Goal: Navigation & Orientation: Find specific page/section

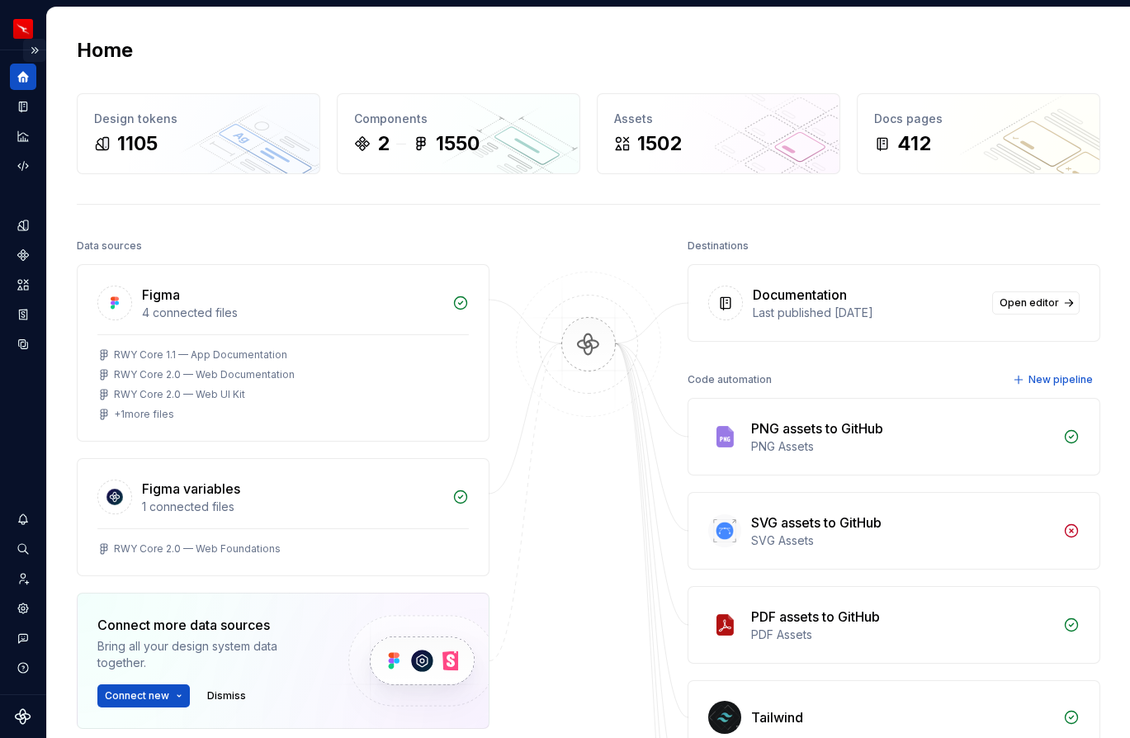
click at [35, 50] on button "Expand sidebar" at bounding box center [34, 50] width 23 height 23
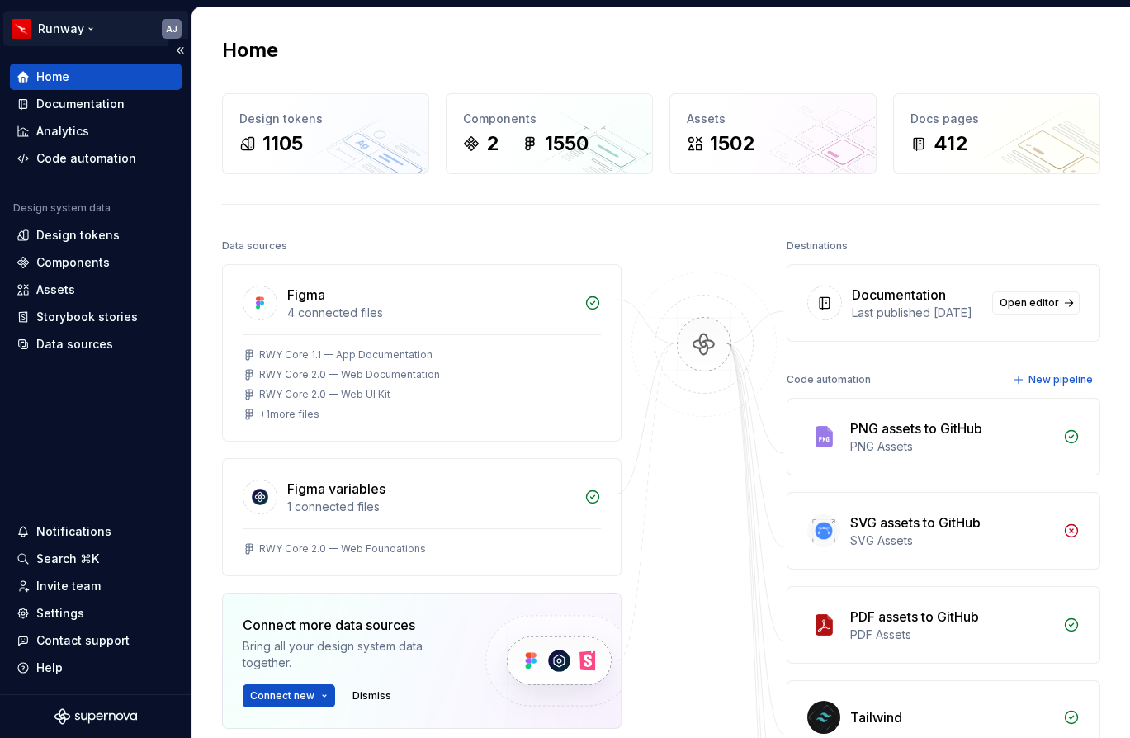
click at [66, 34] on html "Runway AJ Home Documentation Analytics Code automation Design system data Desig…" at bounding box center [565, 369] width 1130 height 738
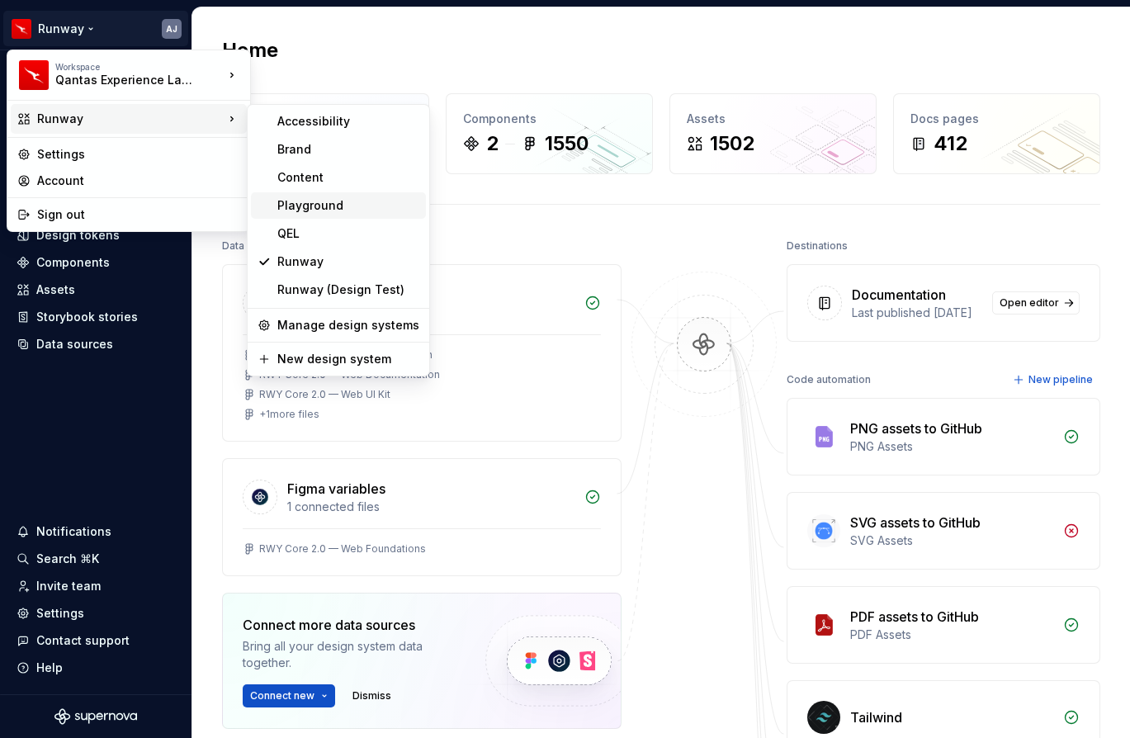
click at [314, 201] on div "Playground" at bounding box center [348, 205] width 142 height 17
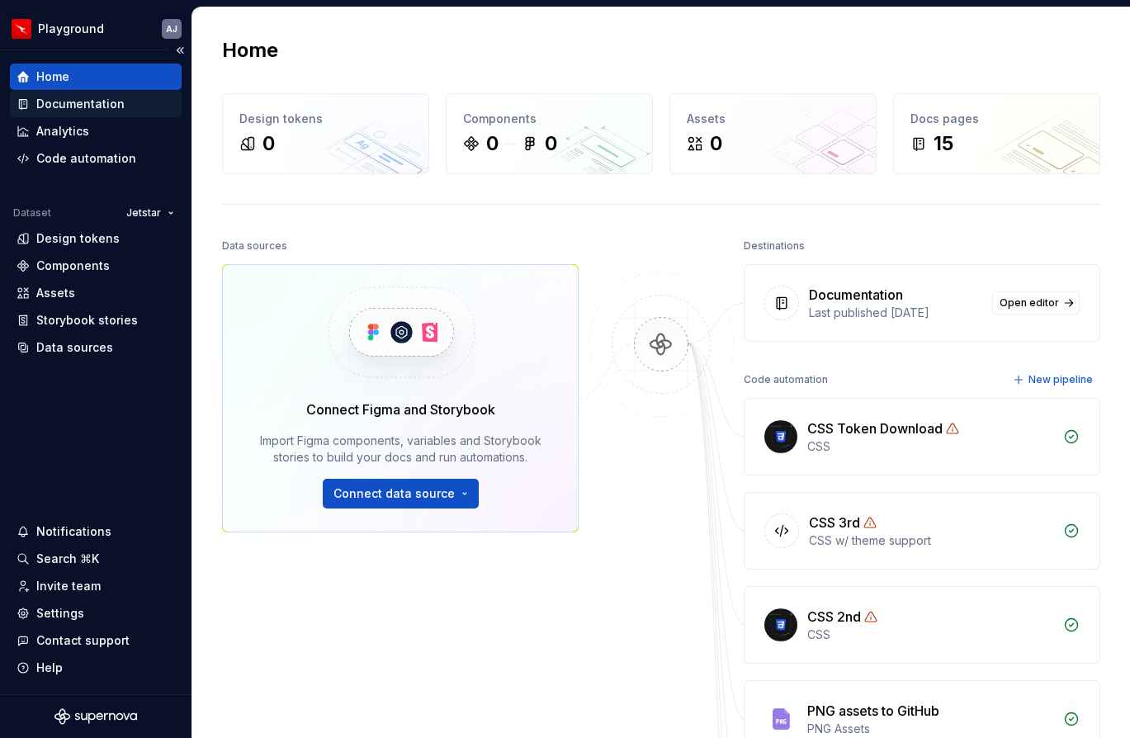
click at [80, 105] on div "Documentation" at bounding box center [80, 104] width 88 height 17
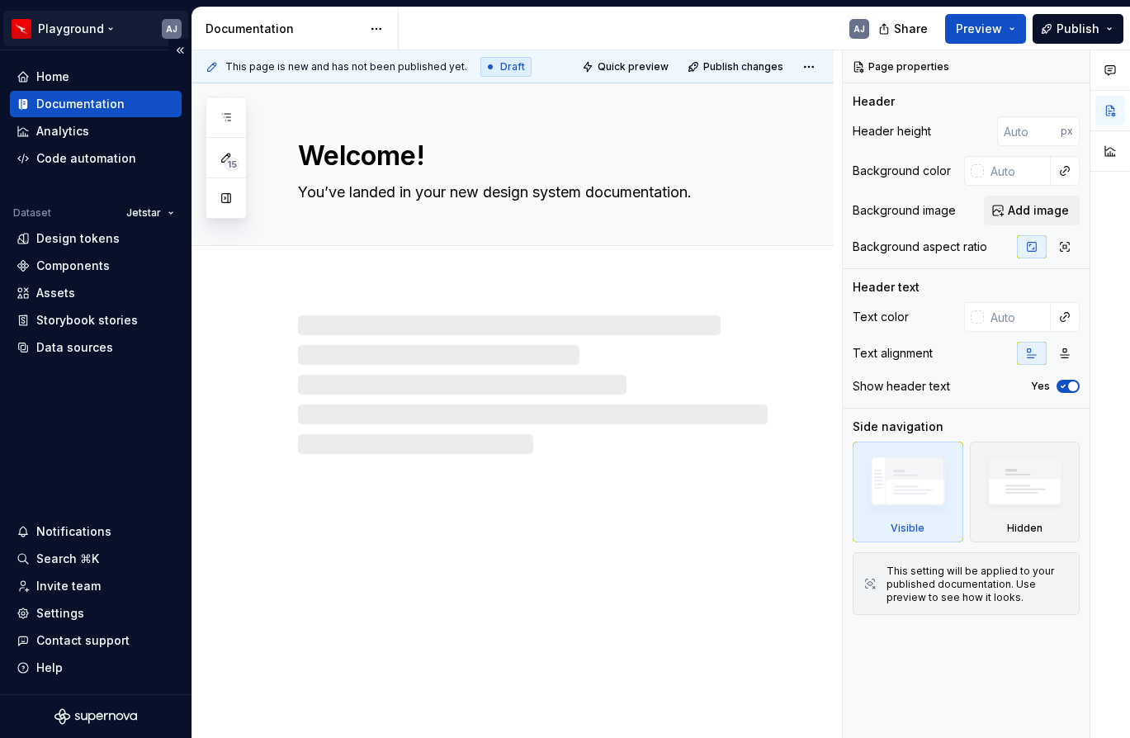
click at [102, 26] on html "Playground AJ Home Documentation Analytics Code automation Dataset Jetstar Desi…" at bounding box center [565, 369] width 1130 height 738
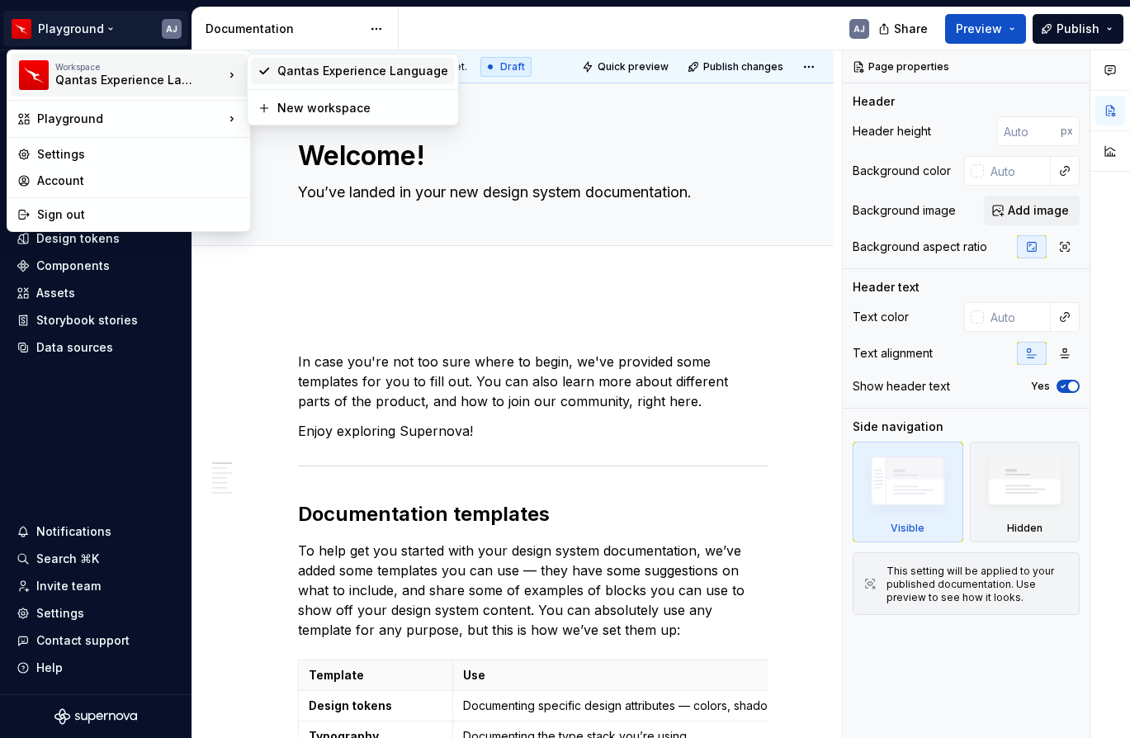
click at [326, 70] on div "Qantas Experience Language" at bounding box center [362, 71] width 171 height 17
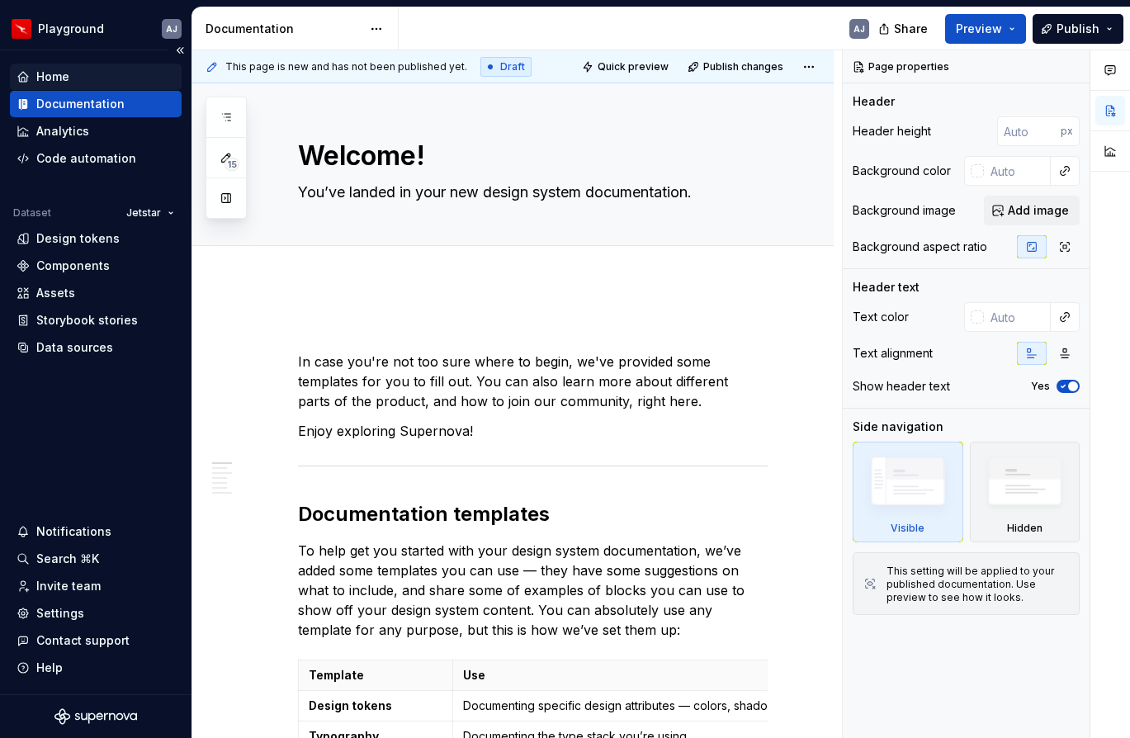
click at [69, 73] on div "Home" at bounding box center [96, 77] width 159 height 17
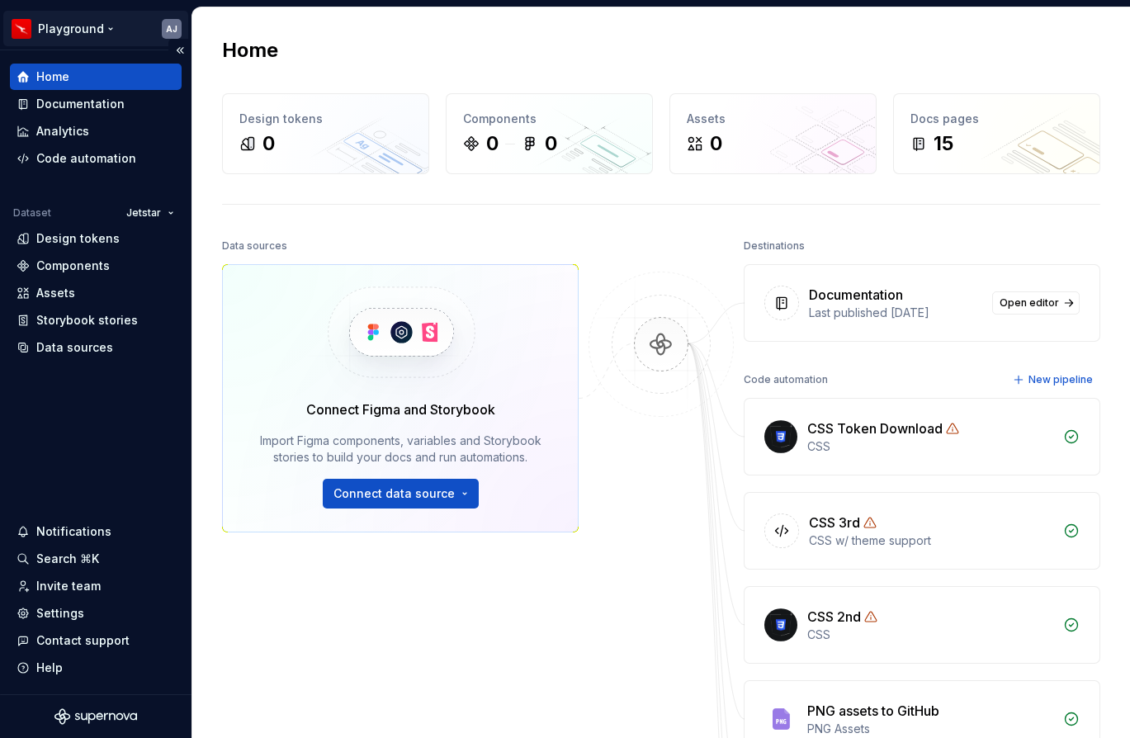
click at [106, 26] on html "Playground AJ Home Documentation Analytics Code automation Dataset Jetstar Desi…" at bounding box center [565, 369] width 1130 height 738
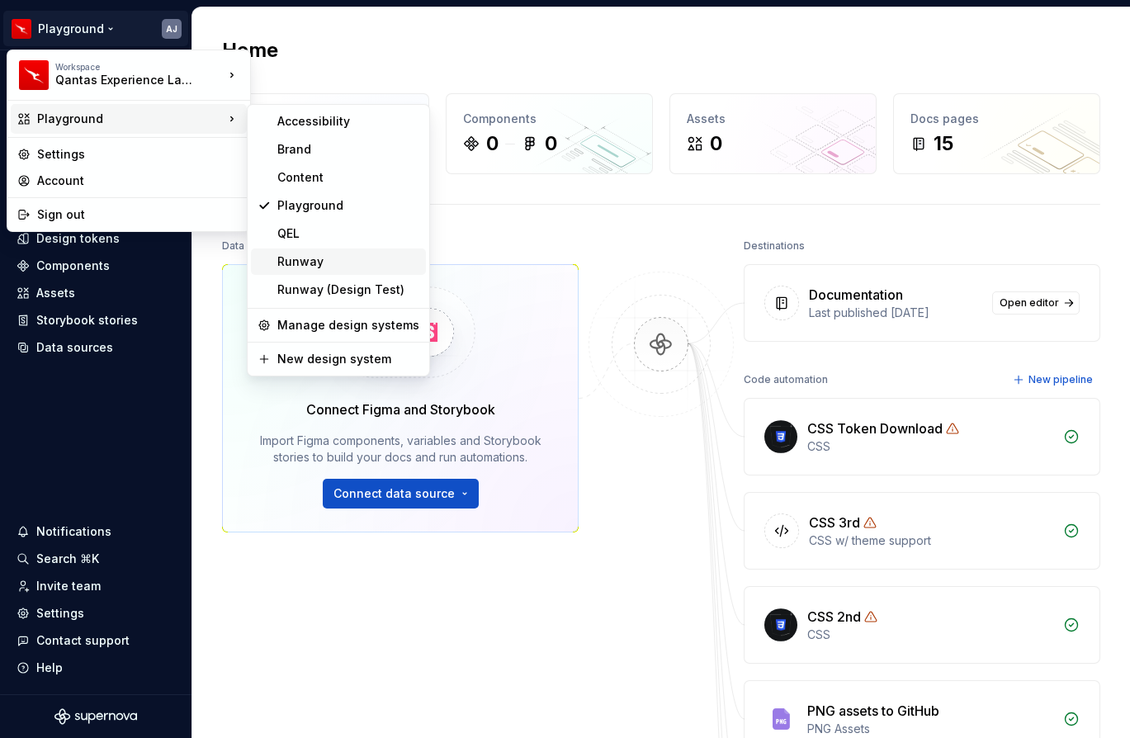
click at [311, 251] on div "Runway" at bounding box center [338, 262] width 175 height 26
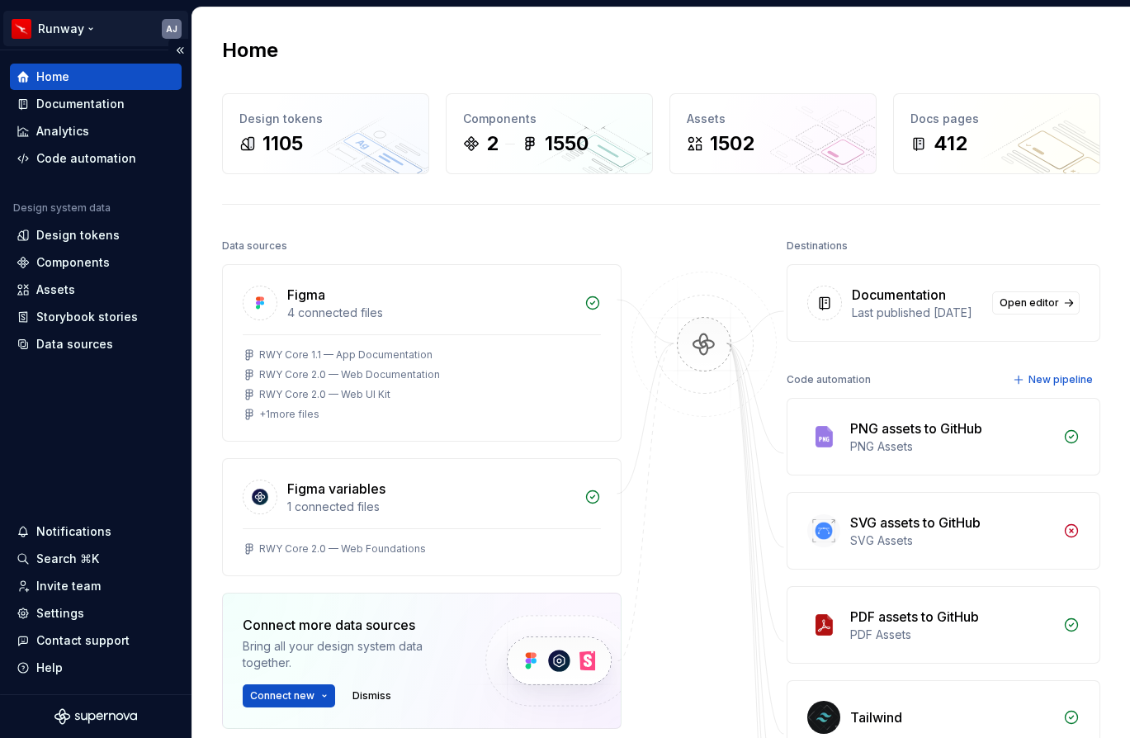
click at [91, 21] on html "Runway AJ Home Documentation Analytics Code automation Design system data Desig…" at bounding box center [565, 369] width 1130 height 738
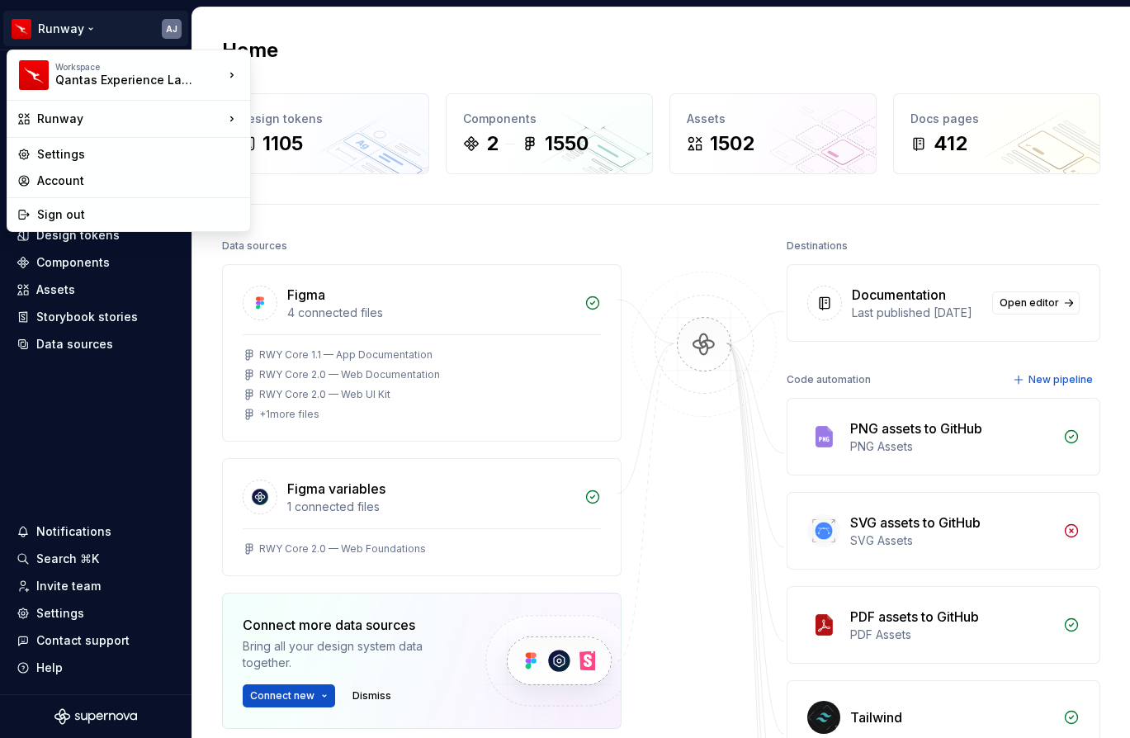
click at [125, 17] on html "Runway AJ Home Documentation Analytics Code automation Design system data Desig…" at bounding box center [565, 369] width 1130 height 738
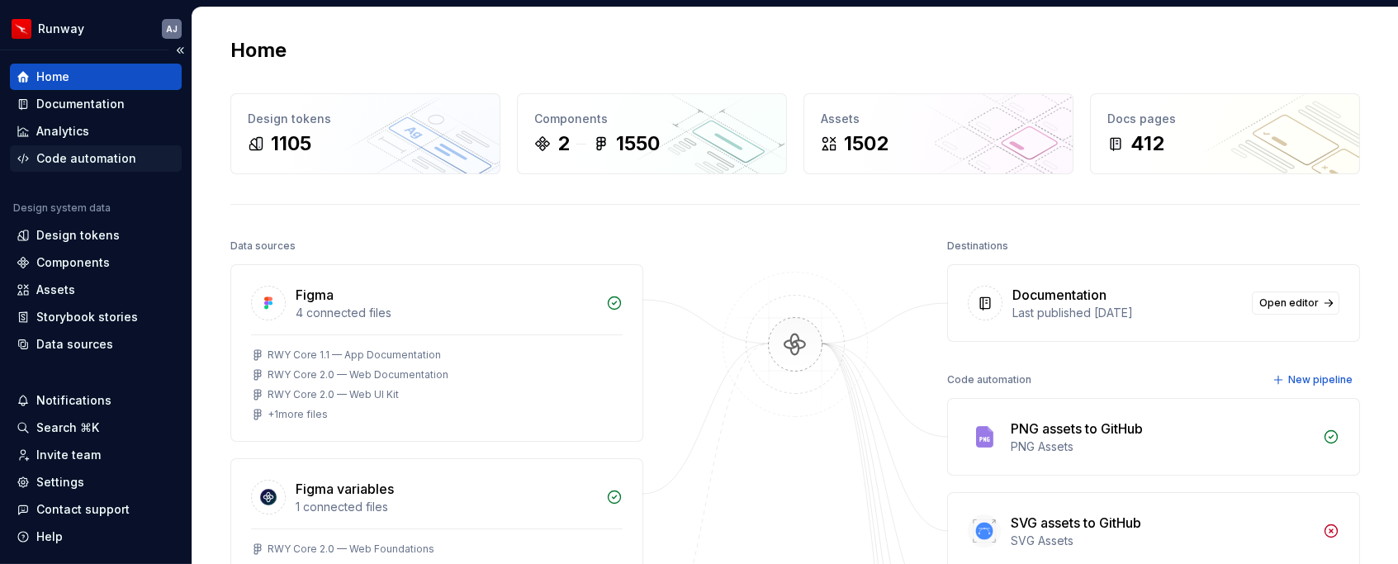
click at [97, 159] on div "Code automation" at bounding box center [86, 158] width 100 height 17
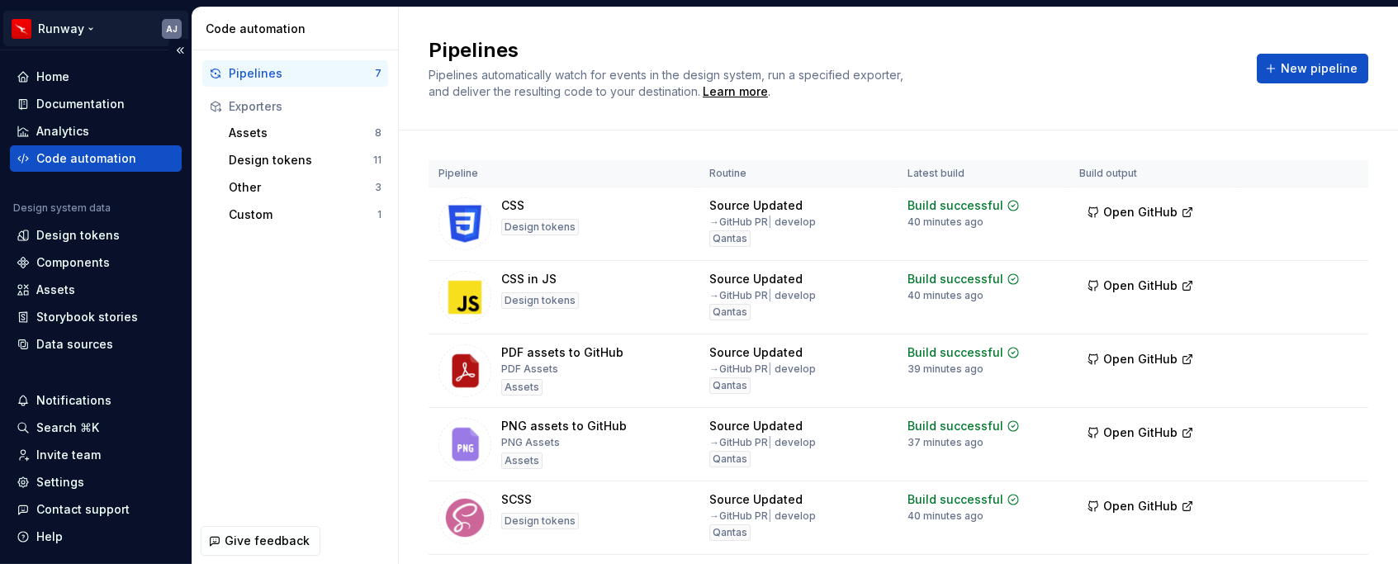
click at [90, 24] on html "Runway AJ Home Documentation Analytics Code automation Design system data Desig…" at bounding box center [699, 282] width 1398 height 564
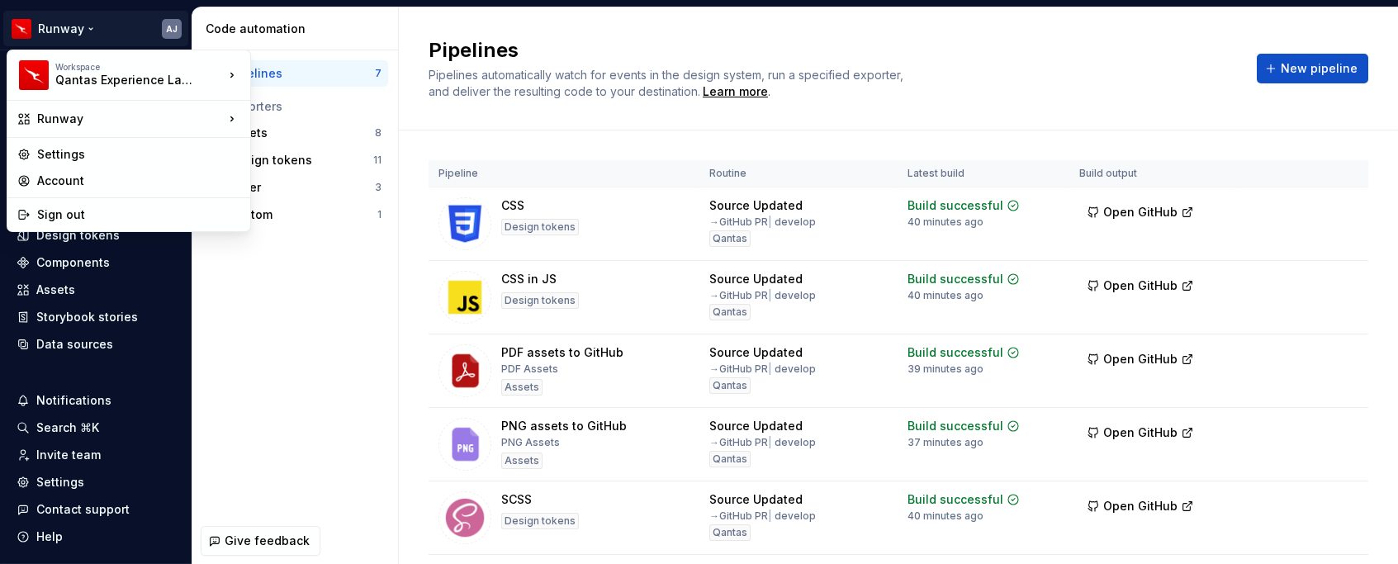
click at [219, 350] on html "Runway AJ Home Documentation Analytics Code automation Design system data Desig…" at bounding box center [699, 282] width 1398 height 564
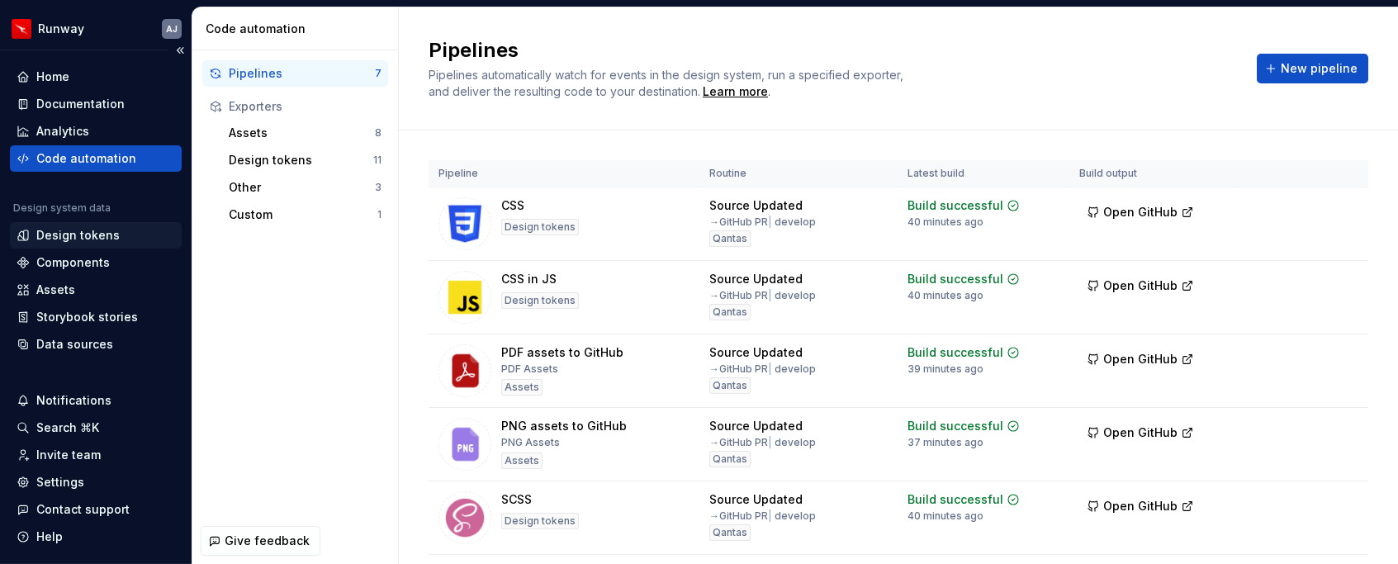
click at [88, 231] on div "Design tokens" at bounding box center [77, 235] width 83 height 17
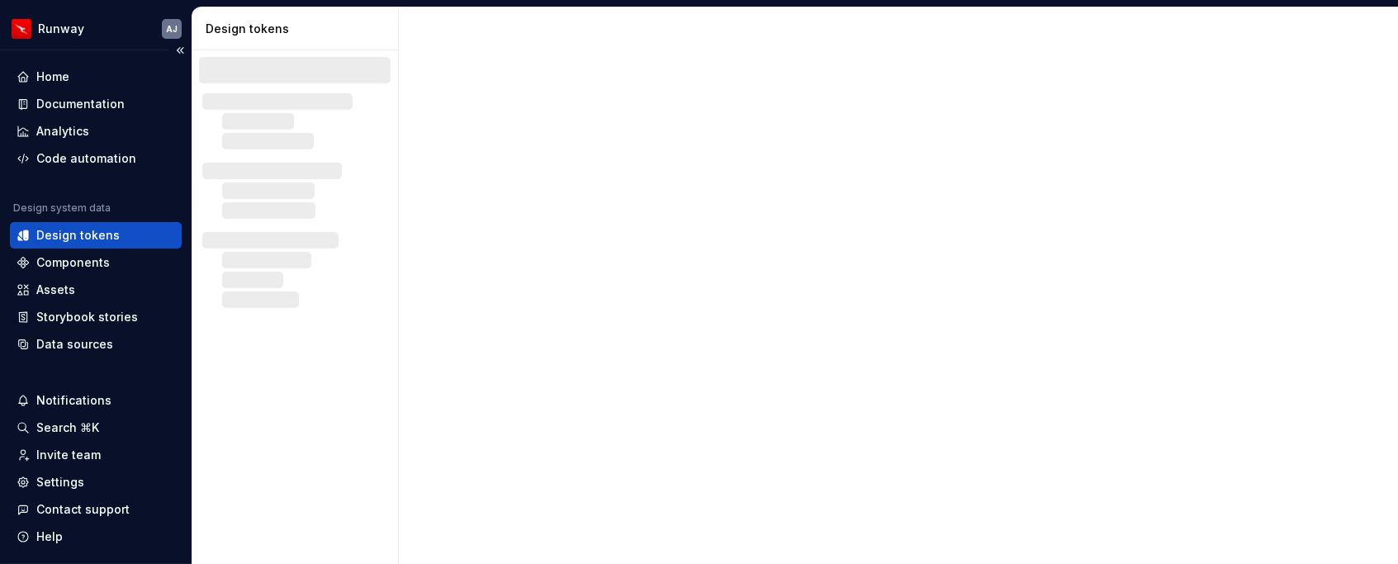
click at [78, 234] on div "Design tokens" at bounding box center [77, 235] width 83 height 17
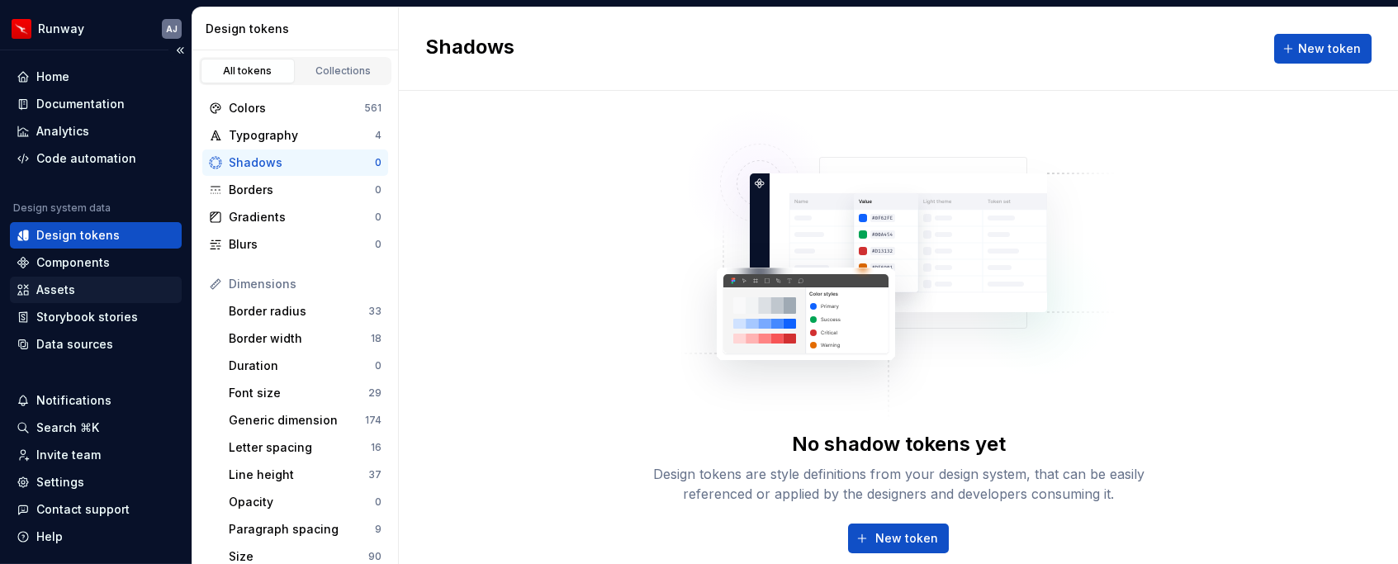
click at [78, 287] on div "Assets" at bounding box center [96, 290] width 159 height 17
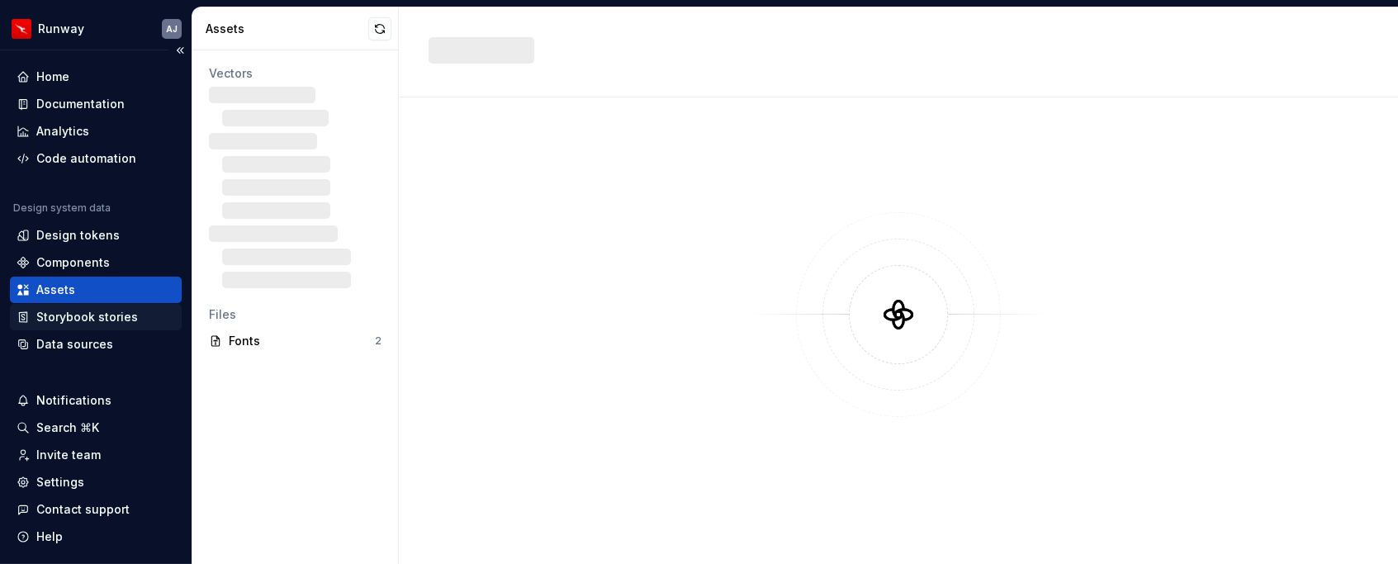
click at [100, 315] on div "Storybook stories" at bounding box center [87, 317] width 102 height 17
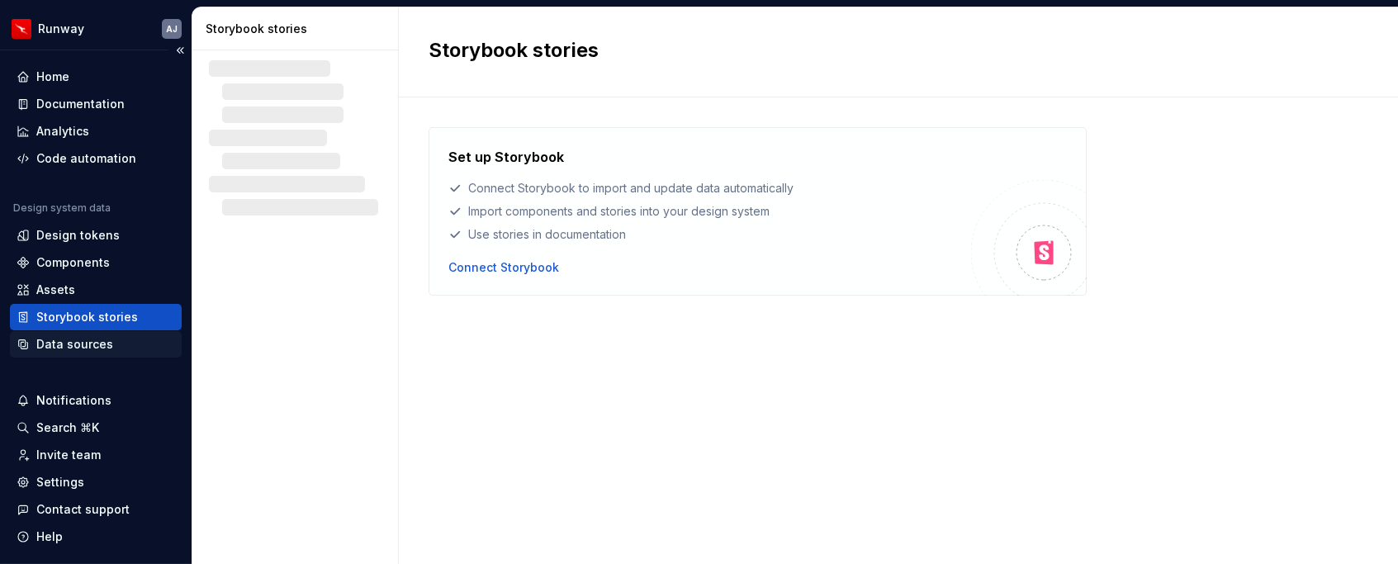
click at [96, 334] on div "Data sources" at bounding box center [96, 344] width 172 height 26
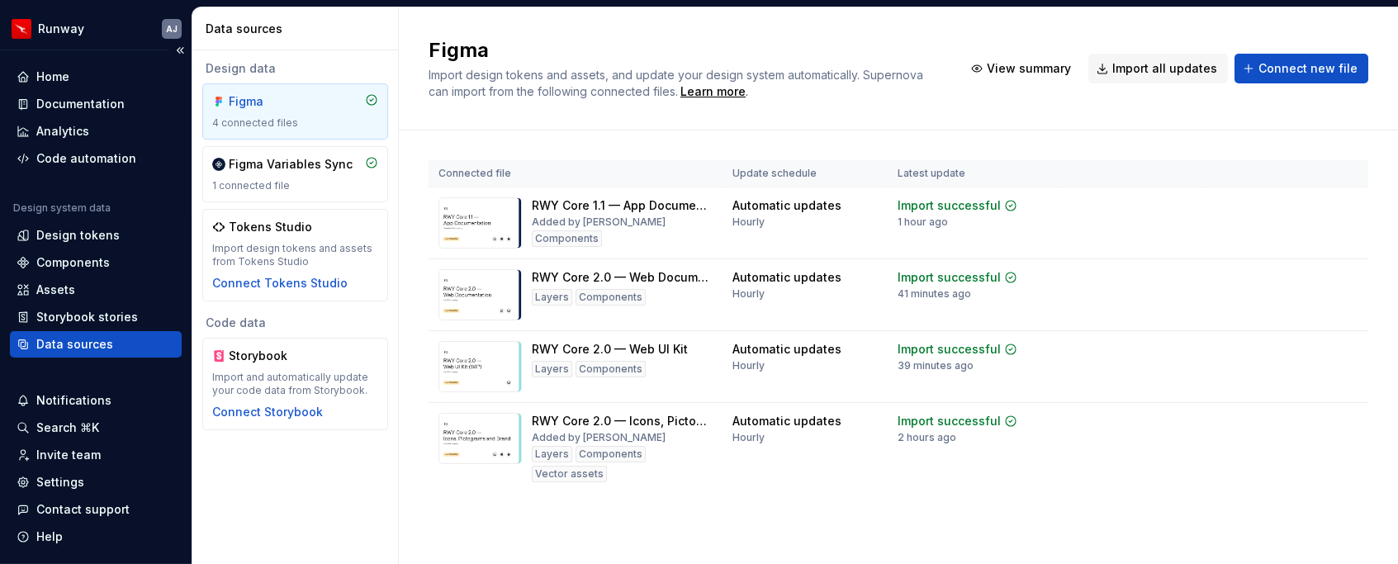
scroll to position [43, 0]
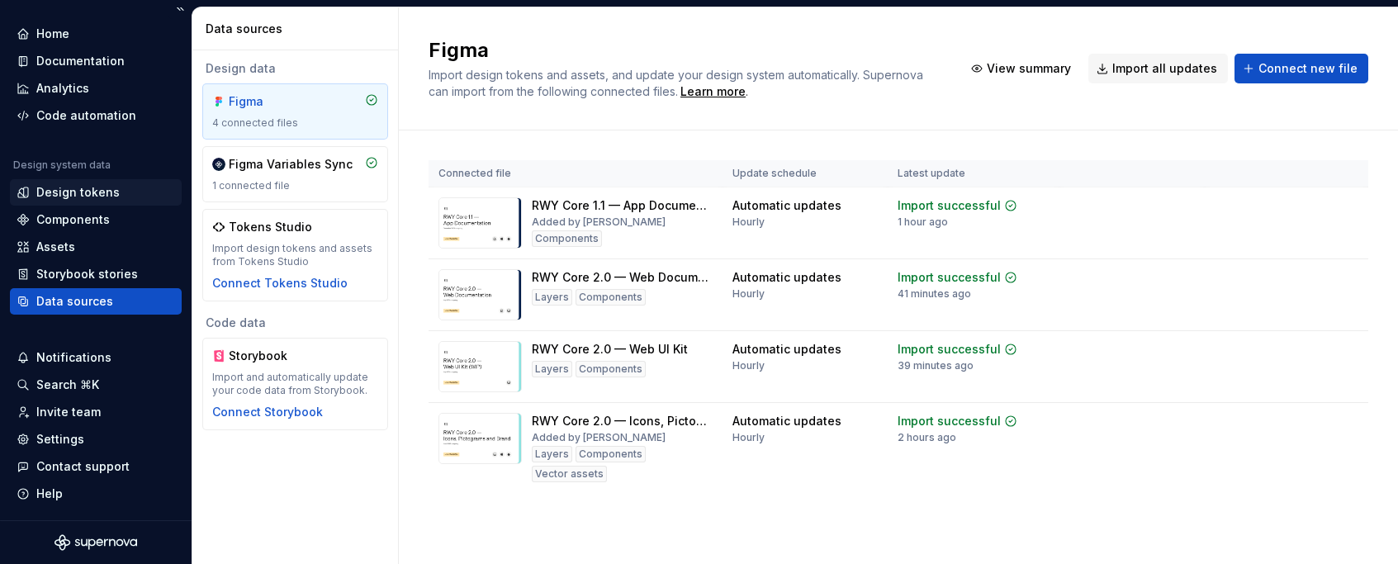
click at [75, 190] on div "Design tokens" at bounding box center [77, 192] width 83 height 17
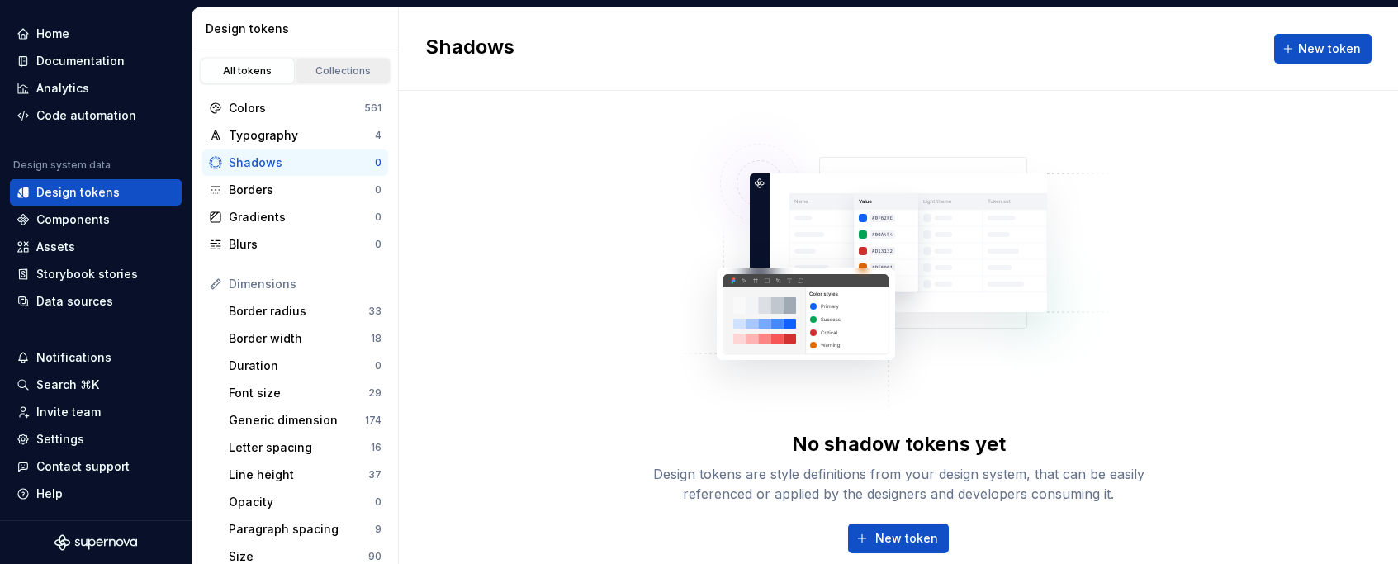
click at [320, 78] on link "Collections" at bounding box center [343, 71] width 94 height 25
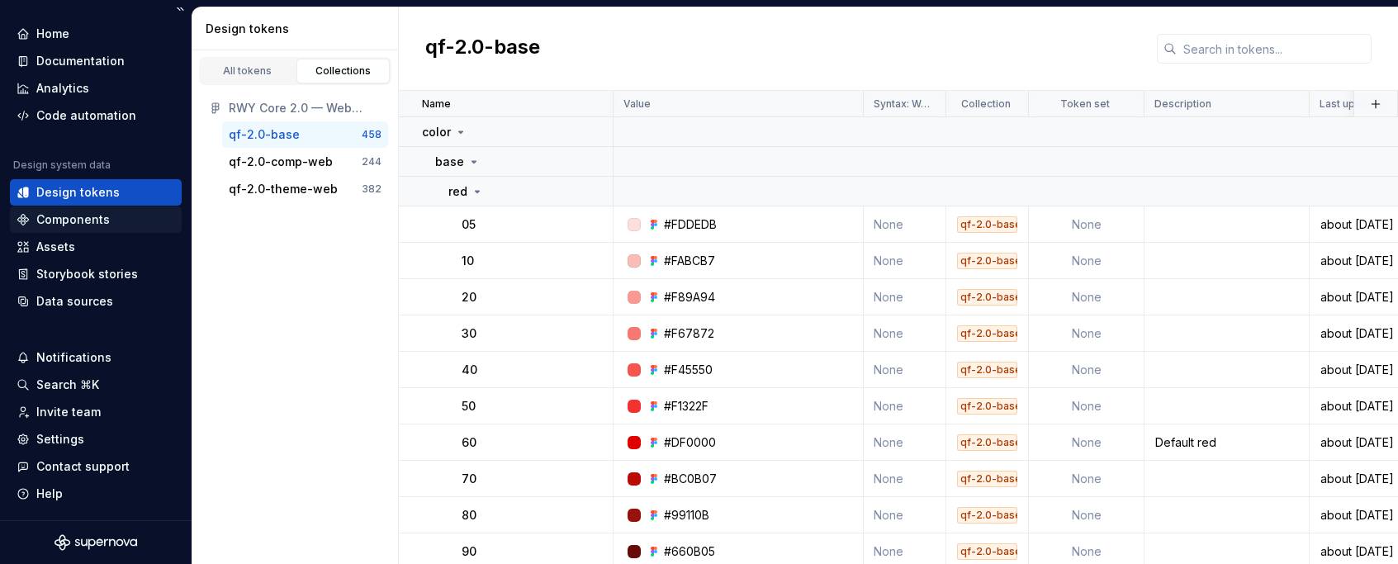
click at [92, 223] on div "Components" at bounding box center [72, 219] width 73 height 17
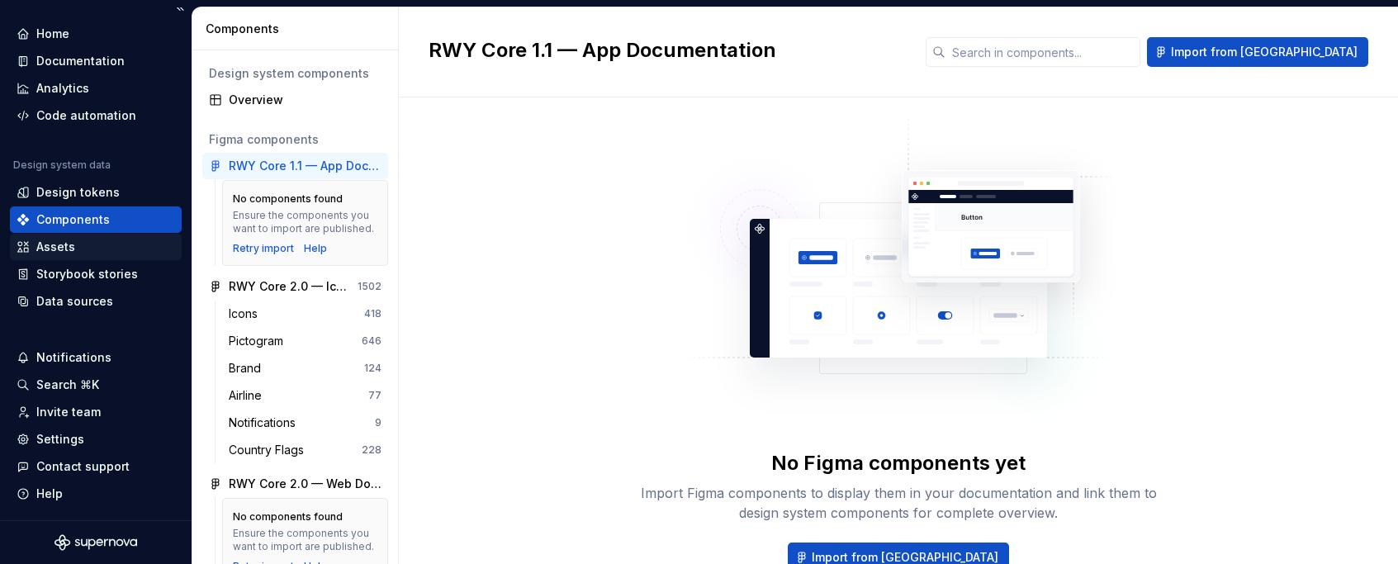
click at [64, 244] on div "Assets" at bounding box center [55, 247] width 39 height 17
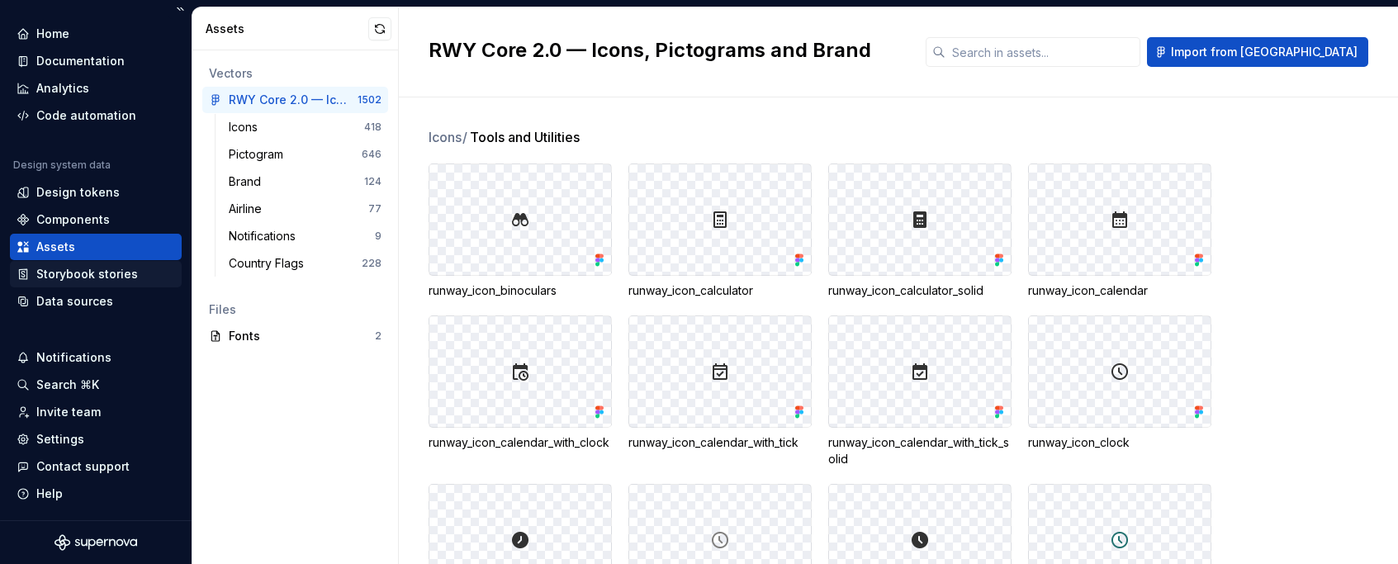
click at [84, 276] on div "Storybook stories" at bounding box center [87, 274] width 102 height 17
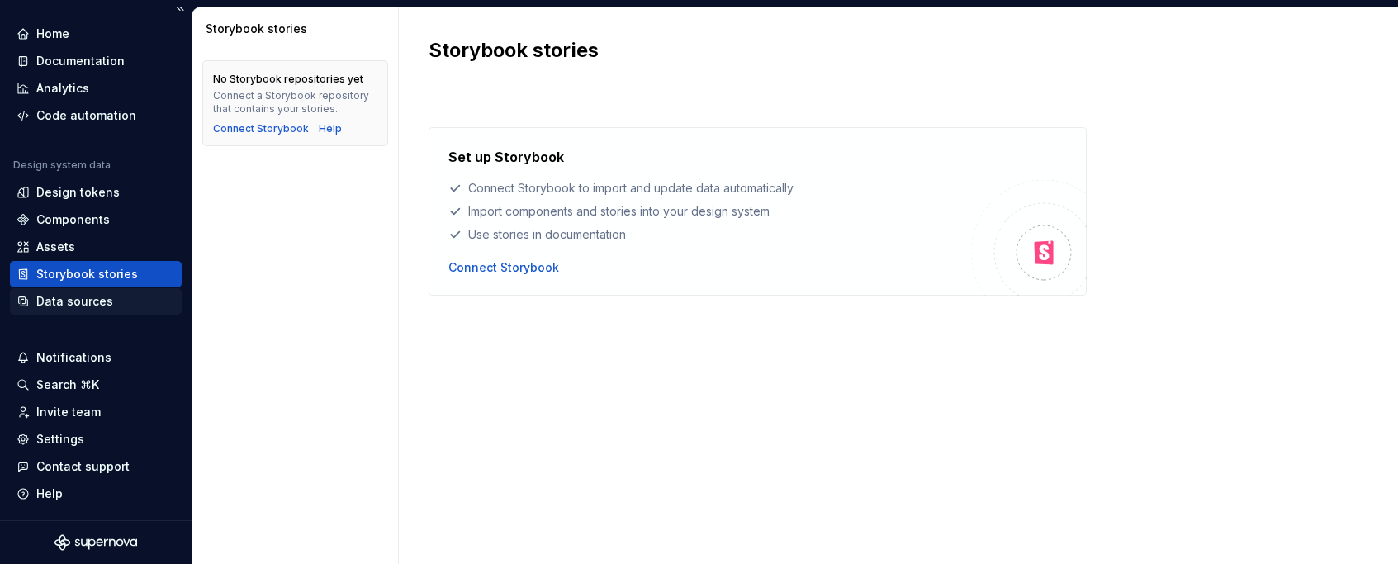
click at [106, 311] on div "Data sources" at bounding box center [96, 301] width 172 height 26
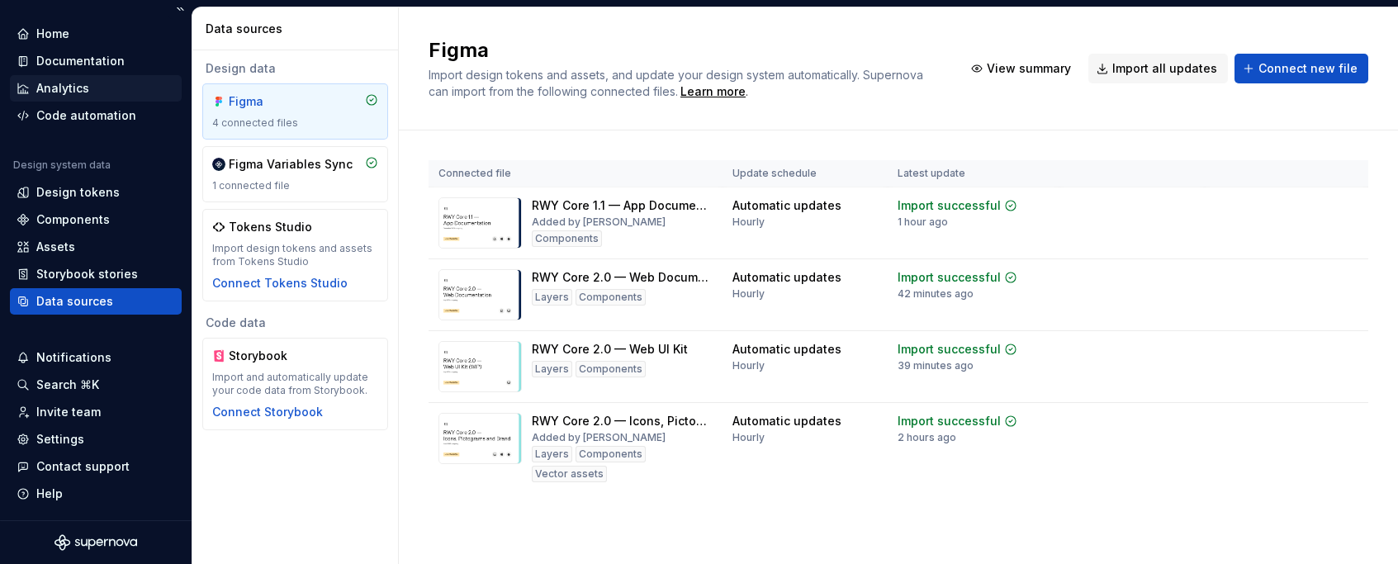
click at [84, 87] on div "Analytics" at bounding box center [62, 88] width 53 height 17
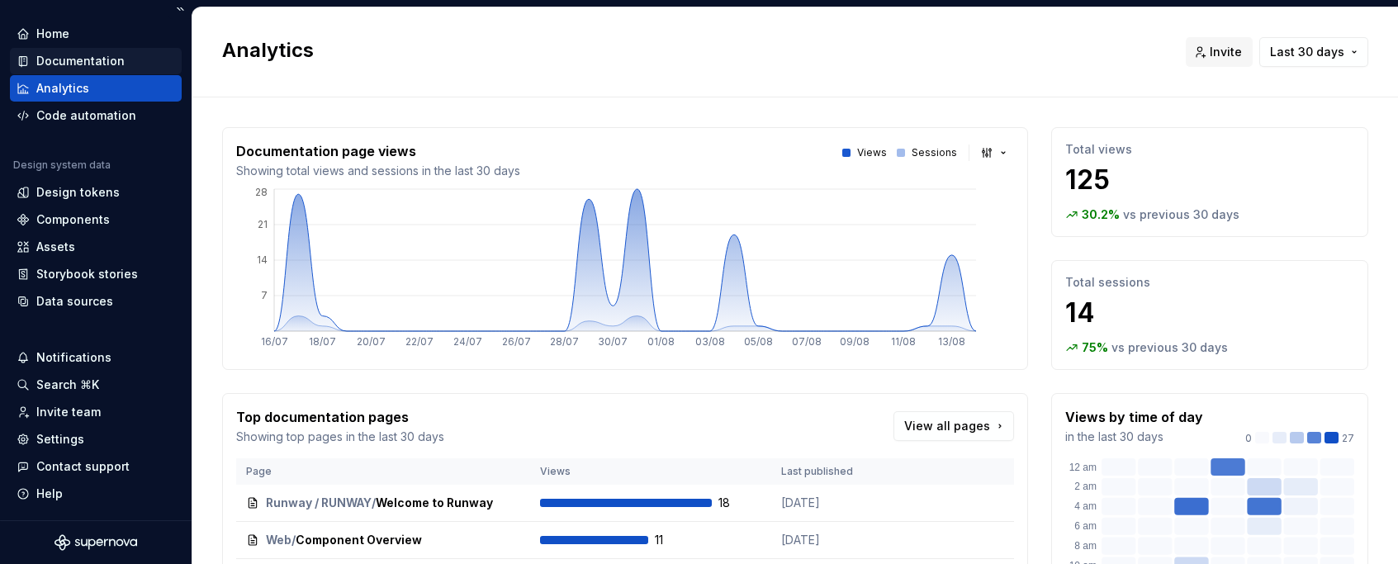
click at [72, 54] on div "Documentation" at bounding box center [80, 61] width 88 height 17
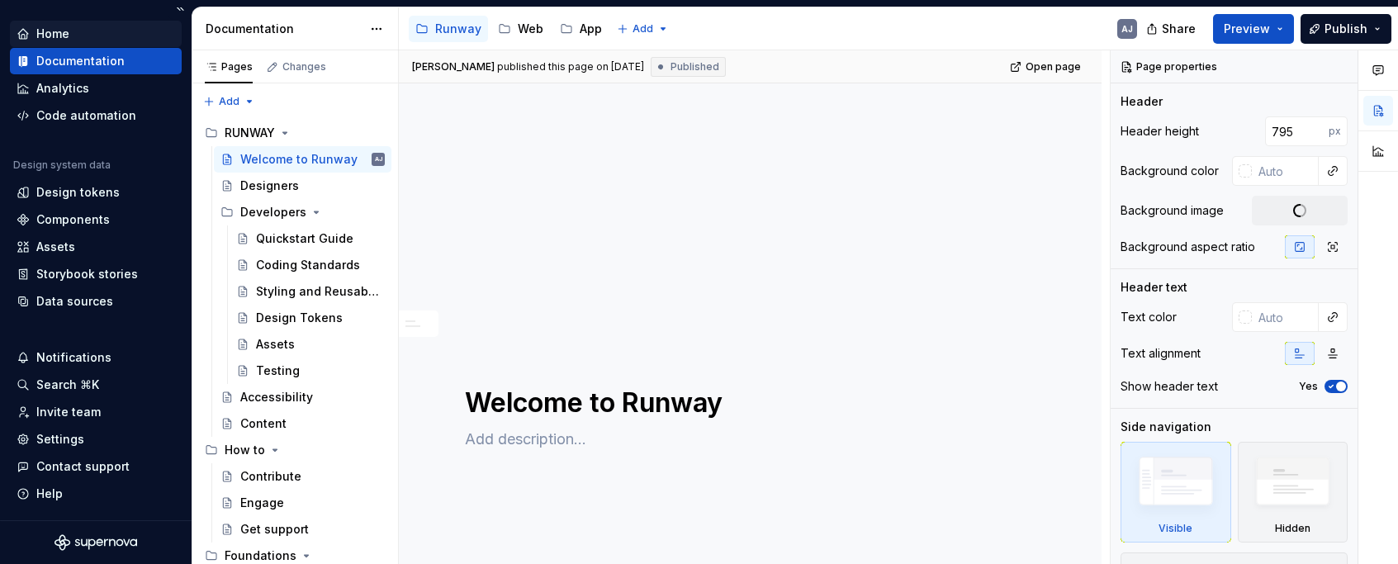
click at [50, 26] on div "Home" at bounding box center [52, 34] width 33 height 17
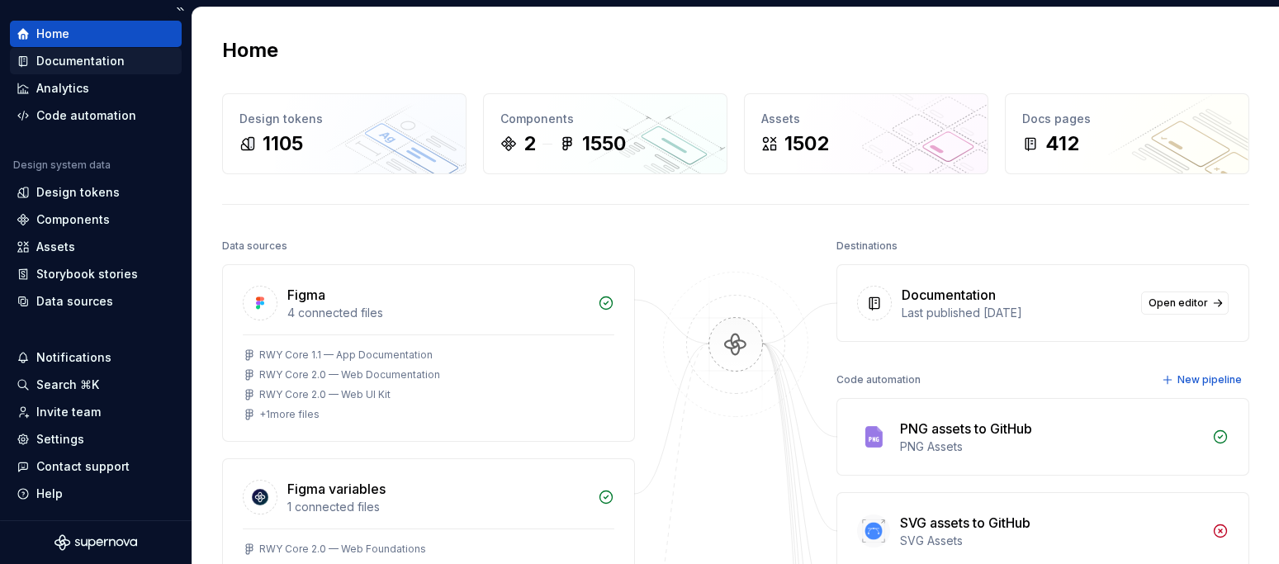
click at [74, 60] on div "Documentation" at bounding box center [80, 61] width 88 height 17
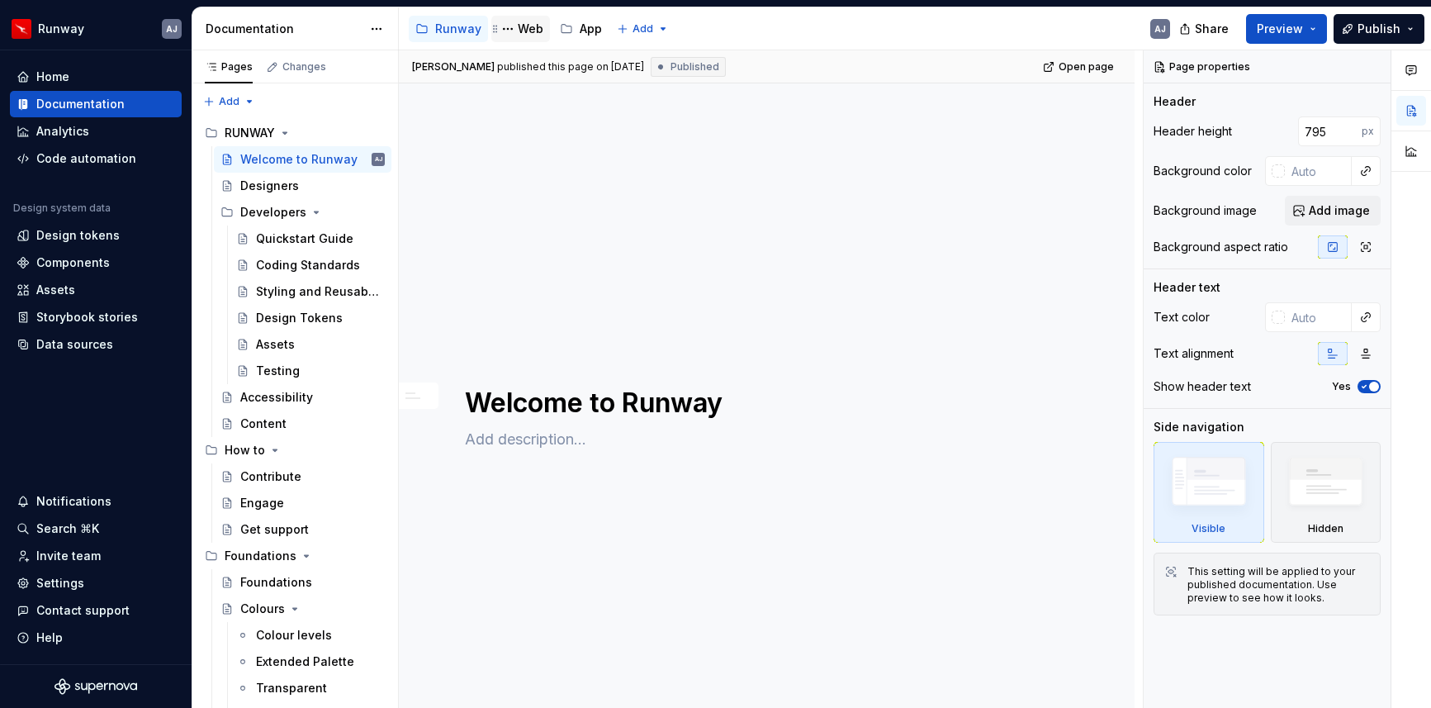
click at [526, 36] on div "Web" at bounding box center [531, 29] width 26 height 17
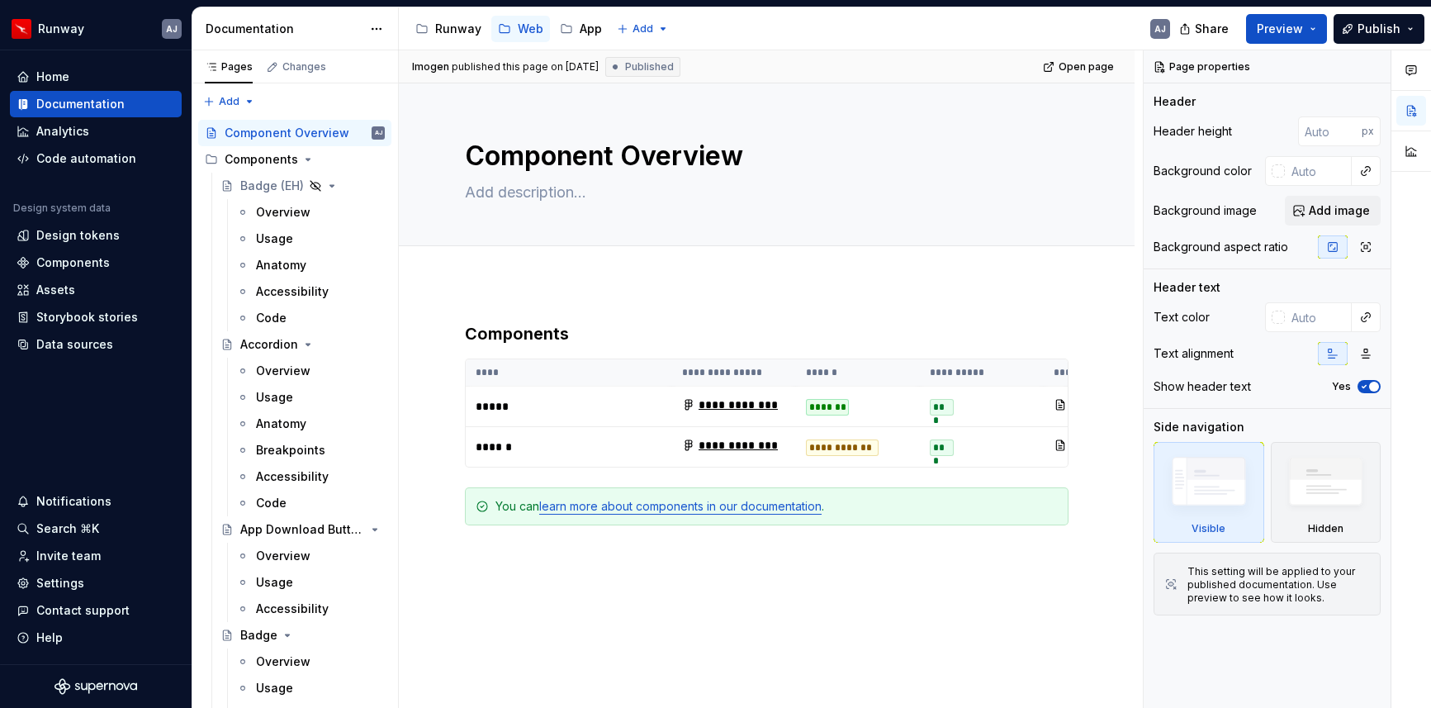
drag, startPoint x: 1427, startPoint y: 320, endPoint x: 1480, endPoint y: 319, distance: 53.7
click at [1129, 319] on html "Runway AJ Home Documentation Analytics Code automation Design system data Desig…" at bounding box center [715, 354] width 1431 height 708
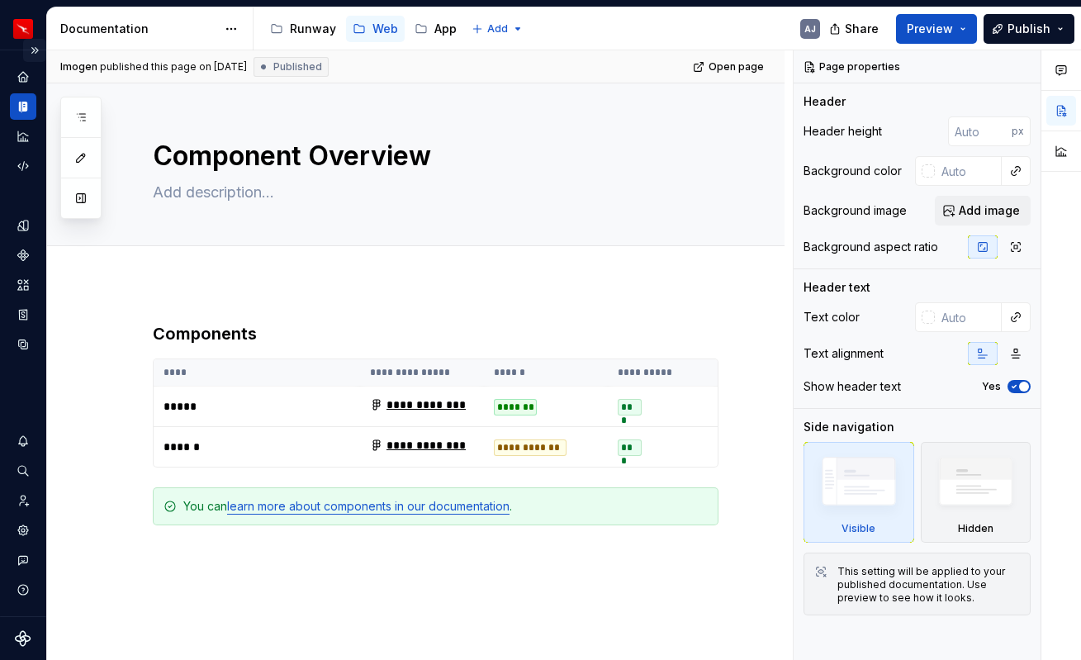
click at [32, 49] on button "Expand sidebar" at bounding box center [34, 50] width 23 height 23
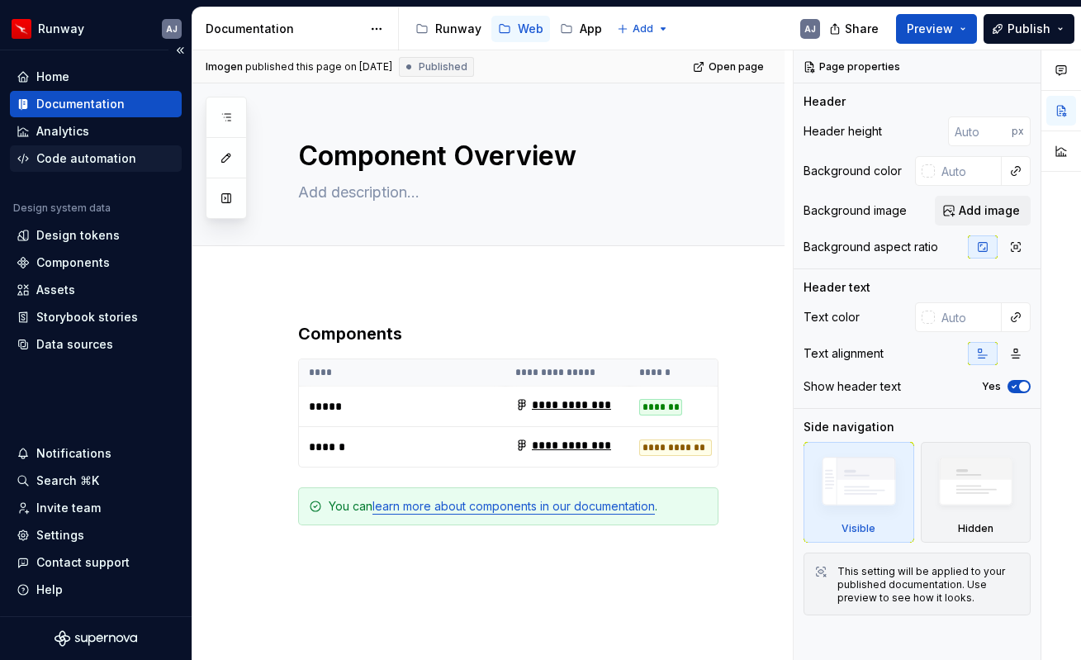
type textarea "*"
click at [65, 129] on div "Analytics" at bounding box center [62, 131] width 53 height 17
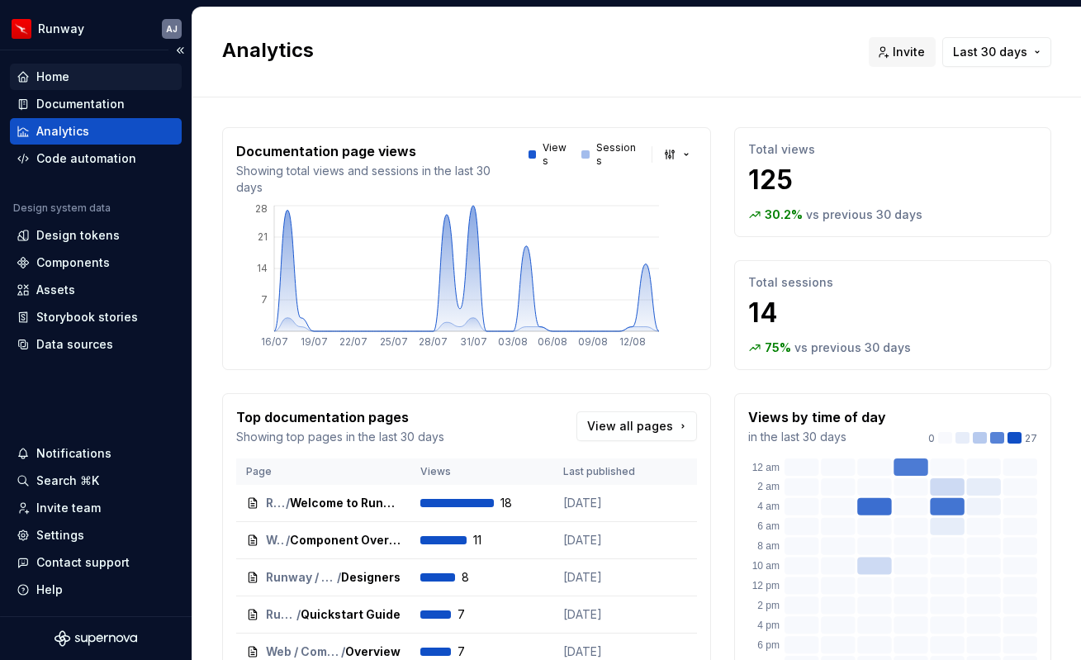
click at [63, 73] on div "Home" at bounding box center [52, 77] width 33 height 17
